Goal: Check status: Check status

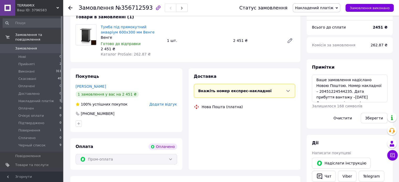
scroll to position [75, 0]
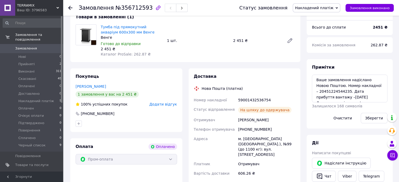
drag, startPoint x: 24, startPoint y: 47, endPoint x: 25, endPoint y: 54, distance: 7.4
click at [25, 47] on link "Замовлення 0" at bounding box center [32, 48] width 64 height 9
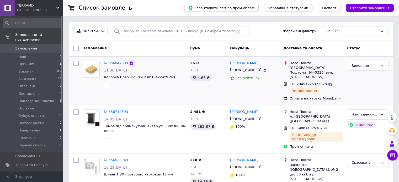
click at [129, 62] on icon at bounding box center [130, 63] width 3 height 3
